Goal: Information Seeking & Learning: Find specific fact

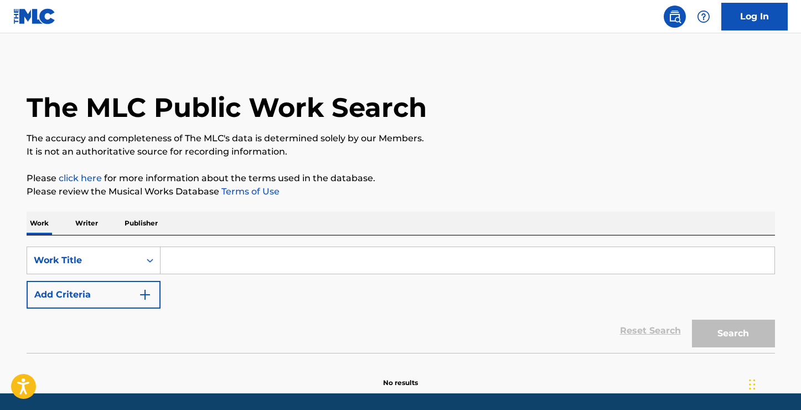
click at [346, 263] on input "Search Form" at bounding box center [468, 260] width 614 height 27
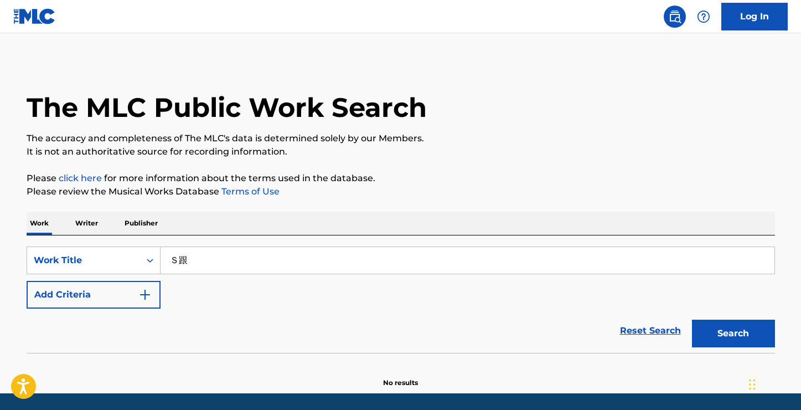
type input "Ｓ"
type input "ㄍ"
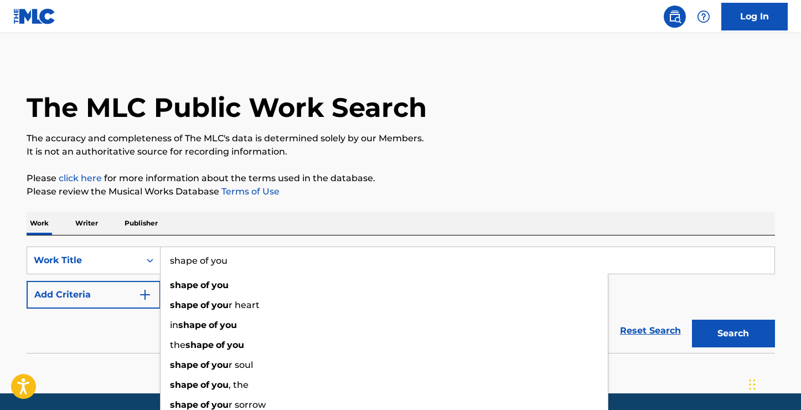
type input "shape of you"
click at [692, 319] on button "Search" at bounding box center [733, 333] width 83 height 28
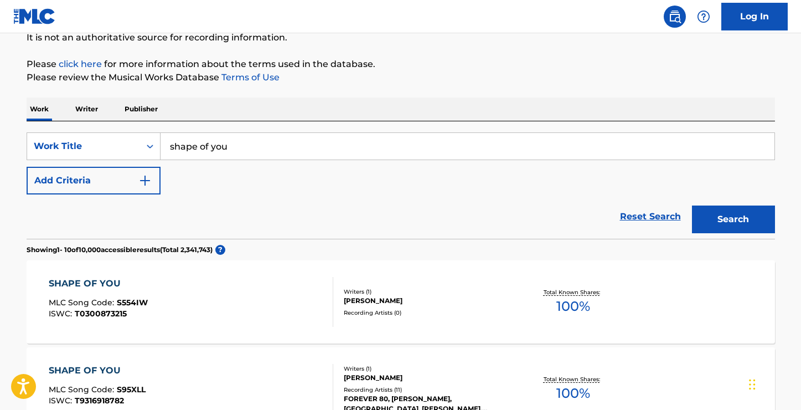
scroll to position [110, 0]
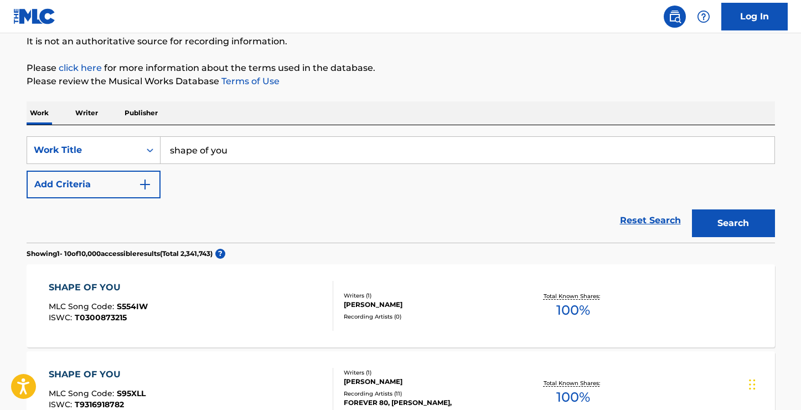
click at [138, 187] on img "Search Form" at bounding box center [144, 184] width 13 height 13
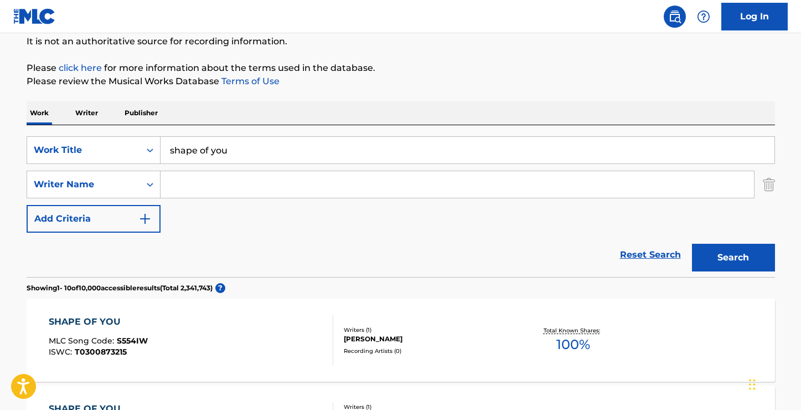
click at [211, 198] on div "SearchWithCriteria8404f5c2-503a-44cd-b358-f436bd4d0192 Work Title shape of you …" at bounding box center [401, 184] width 748 height 96
click at [219, 185] on input "Search Form" at bounding box center [457, 184] width 593 height 27
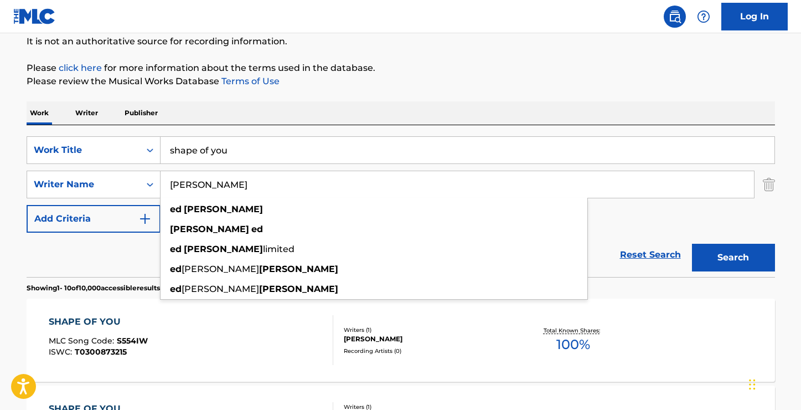
type input "[PERSON_NAME]"
click at [692, 244] on button "Search" at bounding box center [733, 258] width 83 height 28
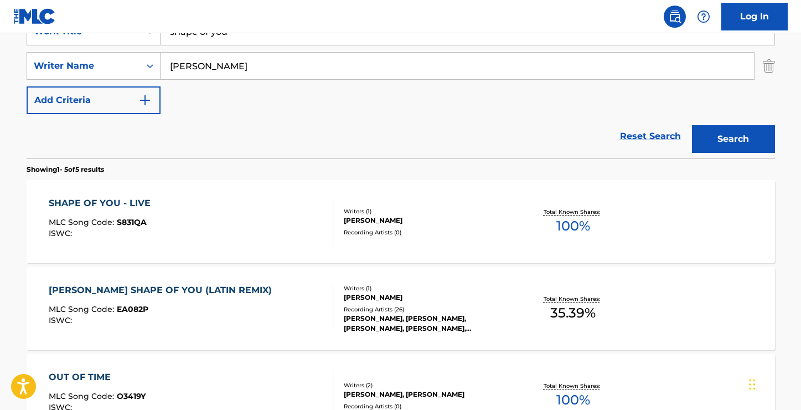
scroll to position [239, 0]
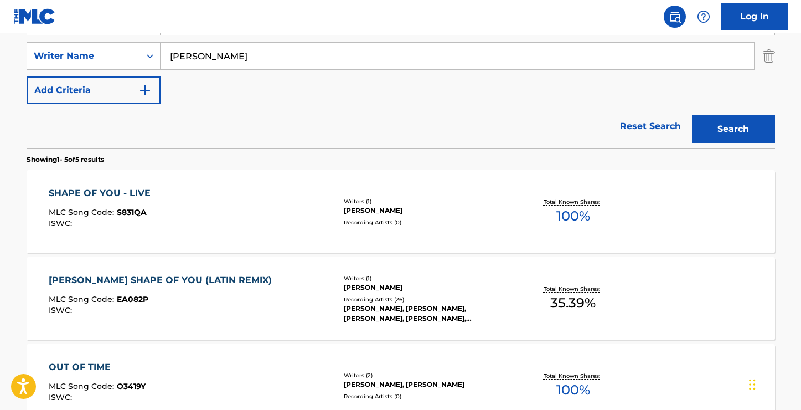
click at [444, 211] on div "[PERSON_NAME]" at bounding box center [427, 210] width 167 height 10
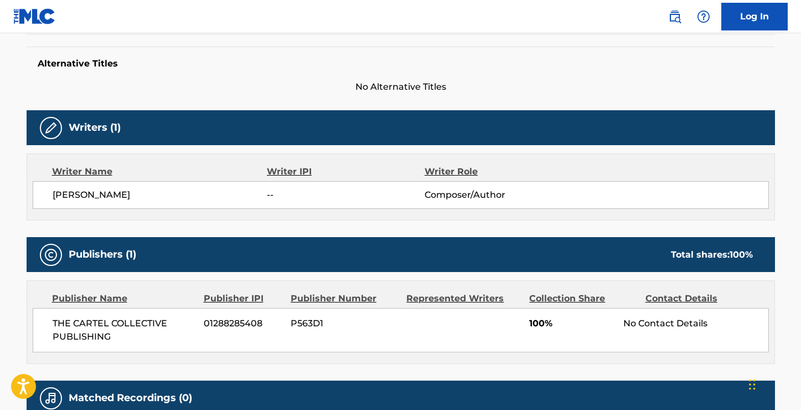
scroll to position [377, 0]
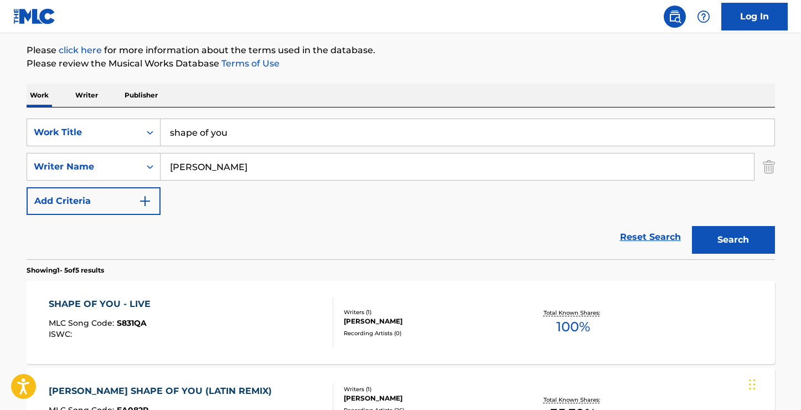
scroll to position [198, 0]
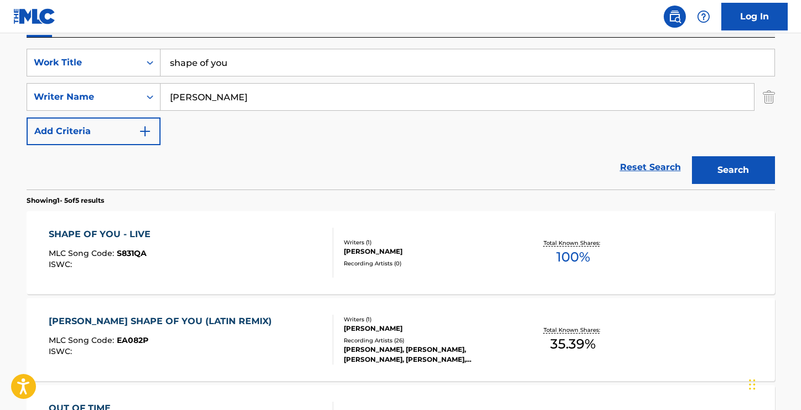
click at [395, 250] on div "[PERSON_NAME]" at bounding box center [427, 251] width 167 height 10
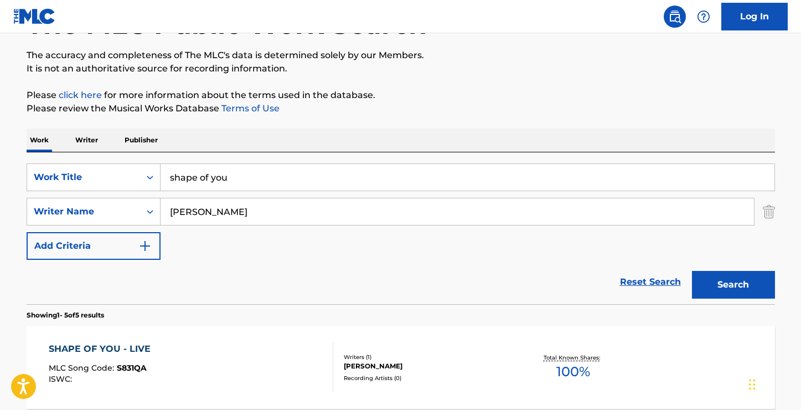
scroll to position [6, 0]
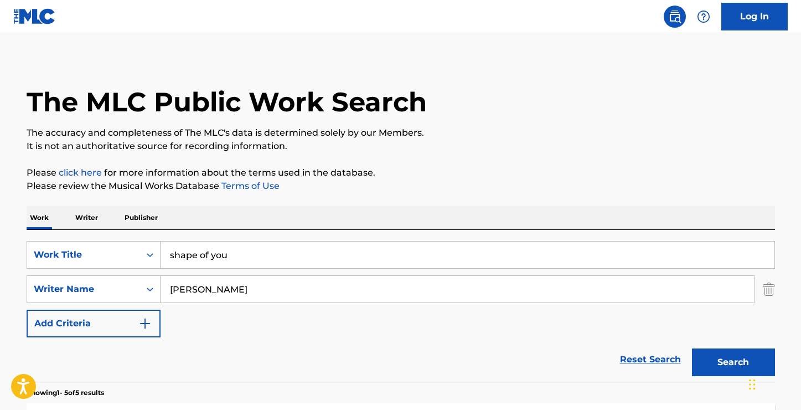
click at [130, 330] on button "Add Criteria" at bounding box center [94, 323] width 134 height 28
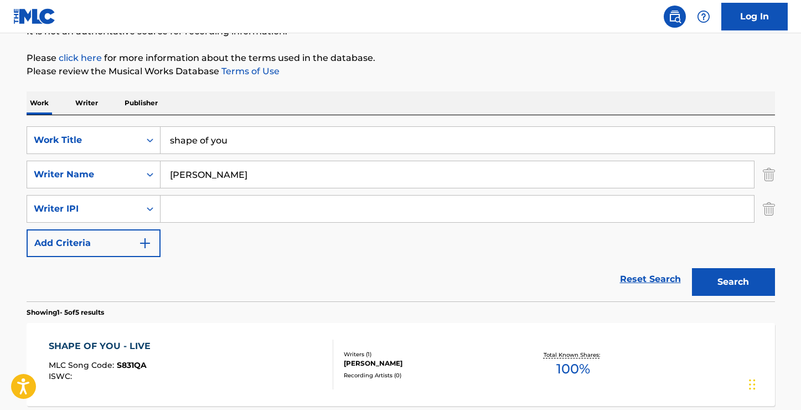
scroll to position [0, 0]
